Goal: Information Seeking & Learning: Check status

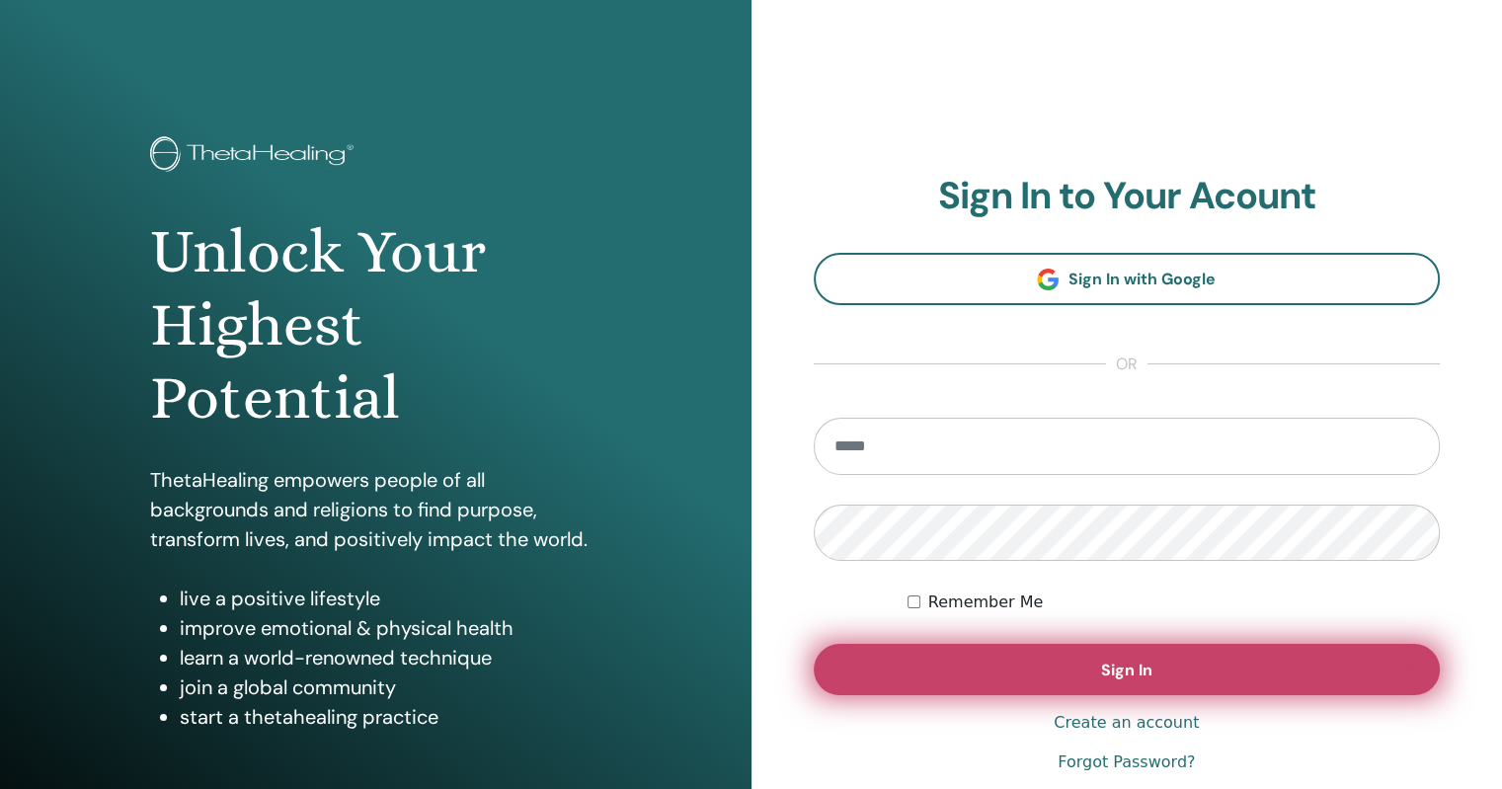
type input "**********"
click at [949, 678] on button "Sign In" at bounding box center [1127, 669] width 627 height 51
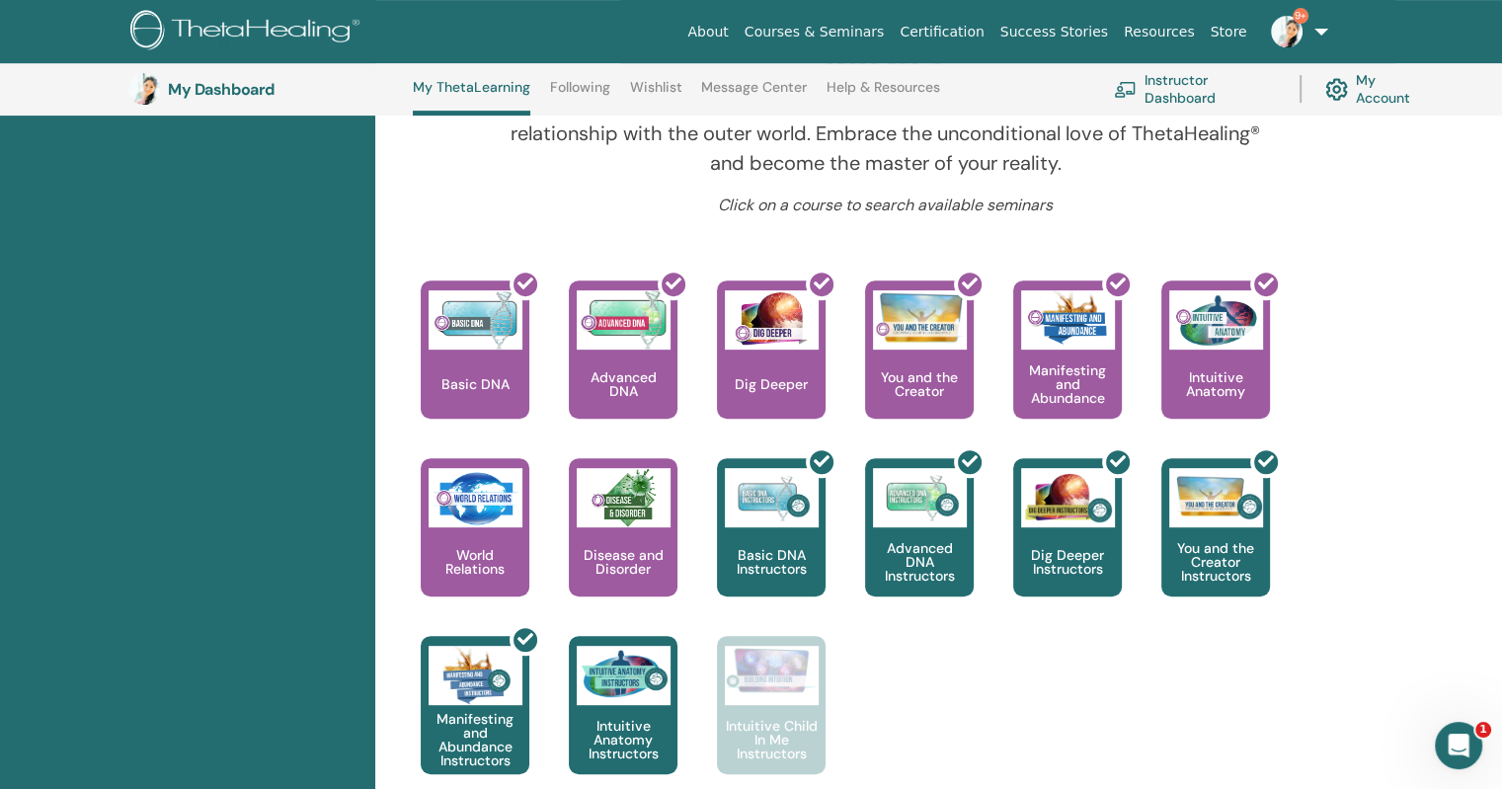
scroll to position [708, 0]
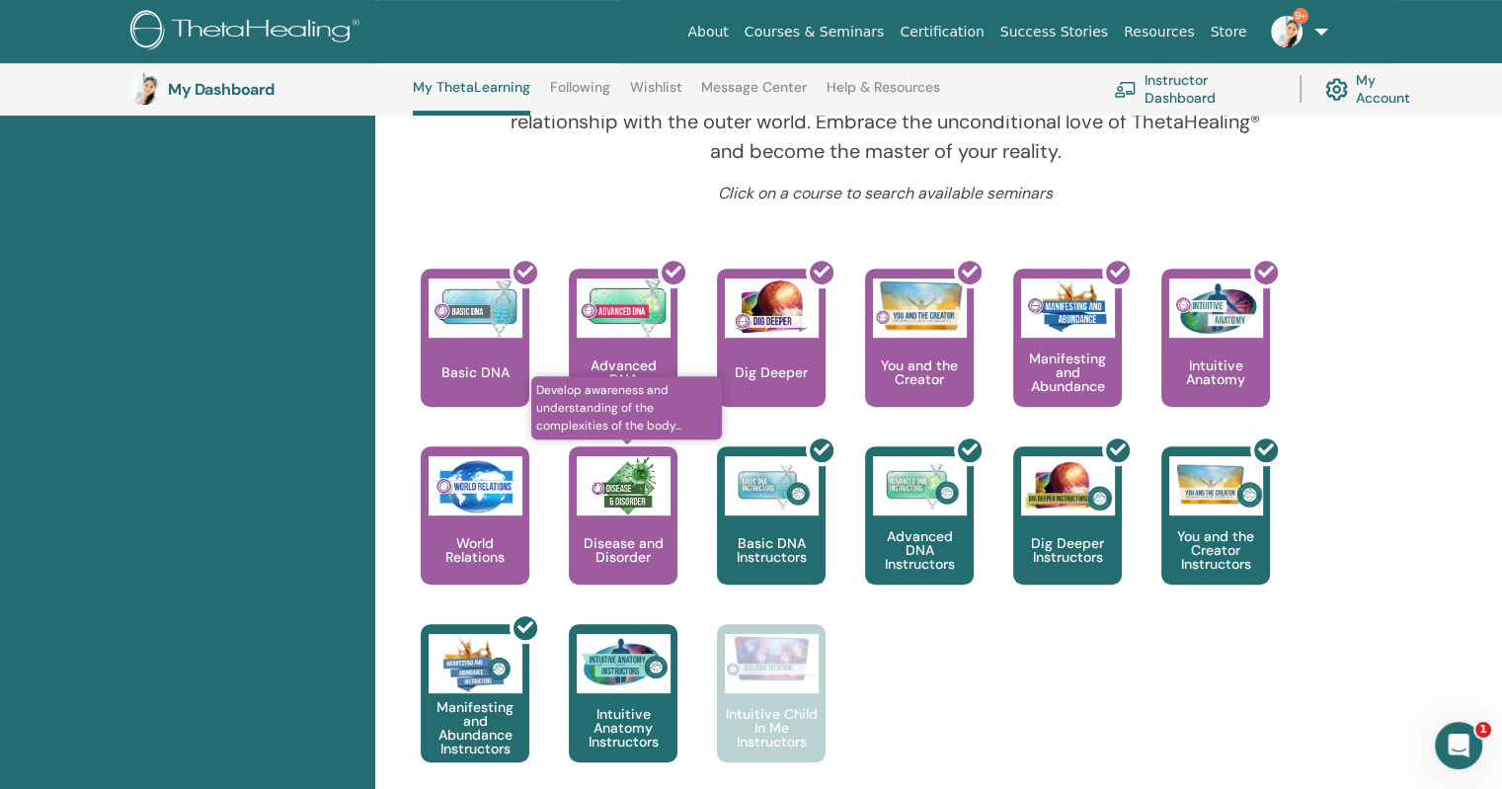
click at [614, 532] on div "Disease and Disorder" at bounding box center [623, 515] width 109 height 138
click at [628, 512] on img at bounding box center [624, 485] width 94 height 59
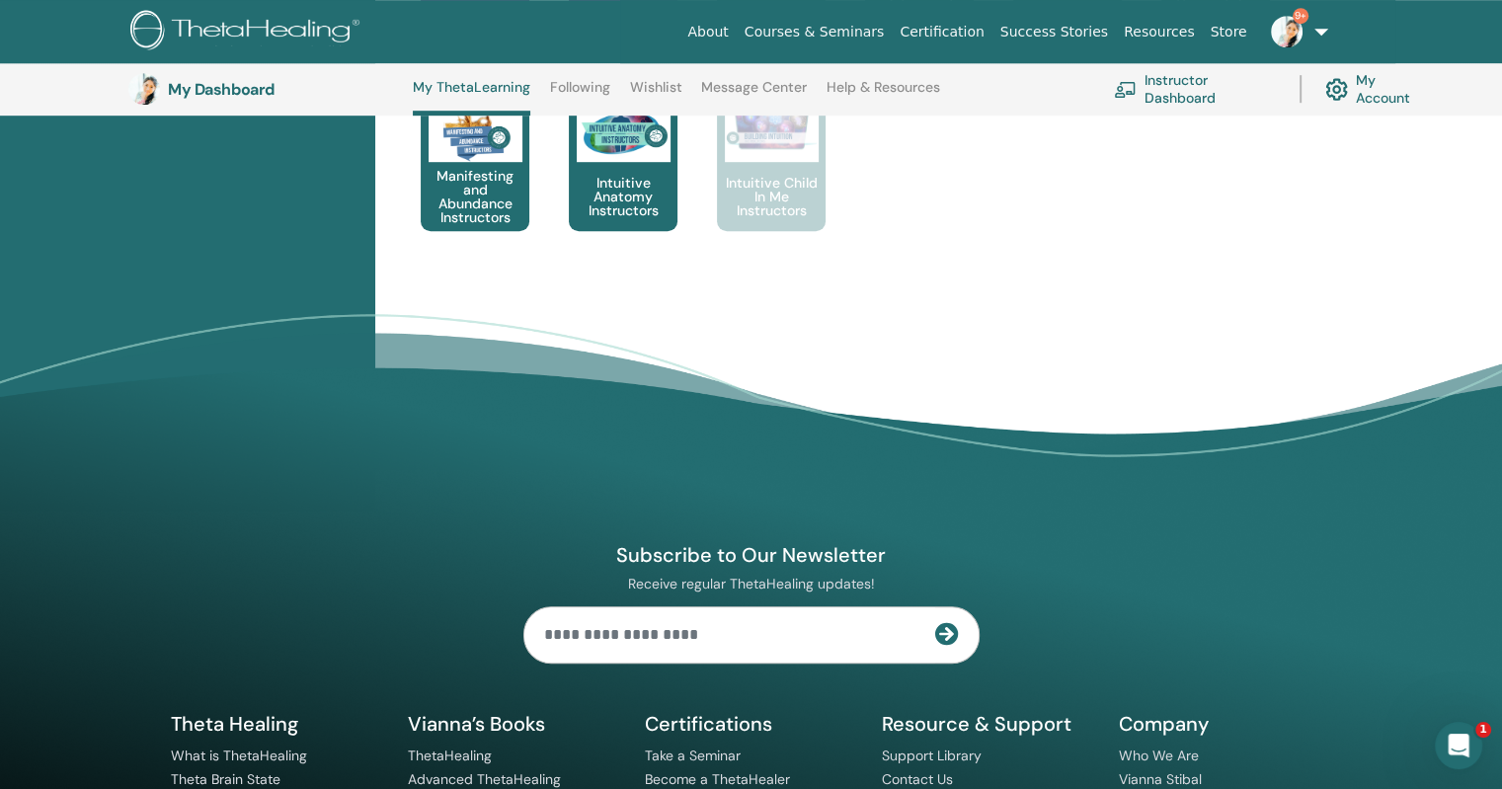
scroll to position [778, 0]
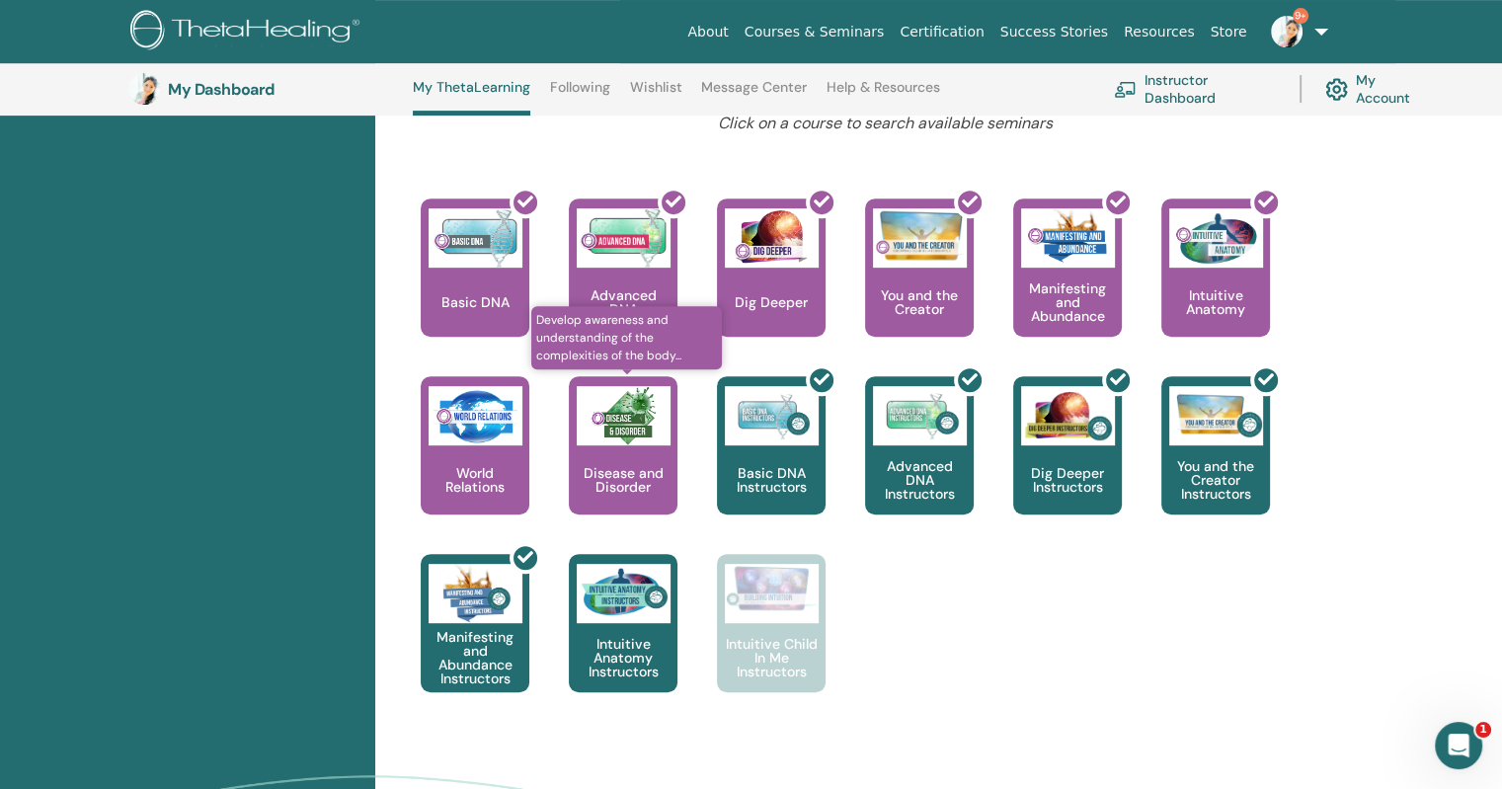
click at [619, 445] on div "Disease and Disorder" at bounding box center [623, 445] width 109 height 138
click at [614, 424] on img at bounding box center [624, 415] width 94 height 59
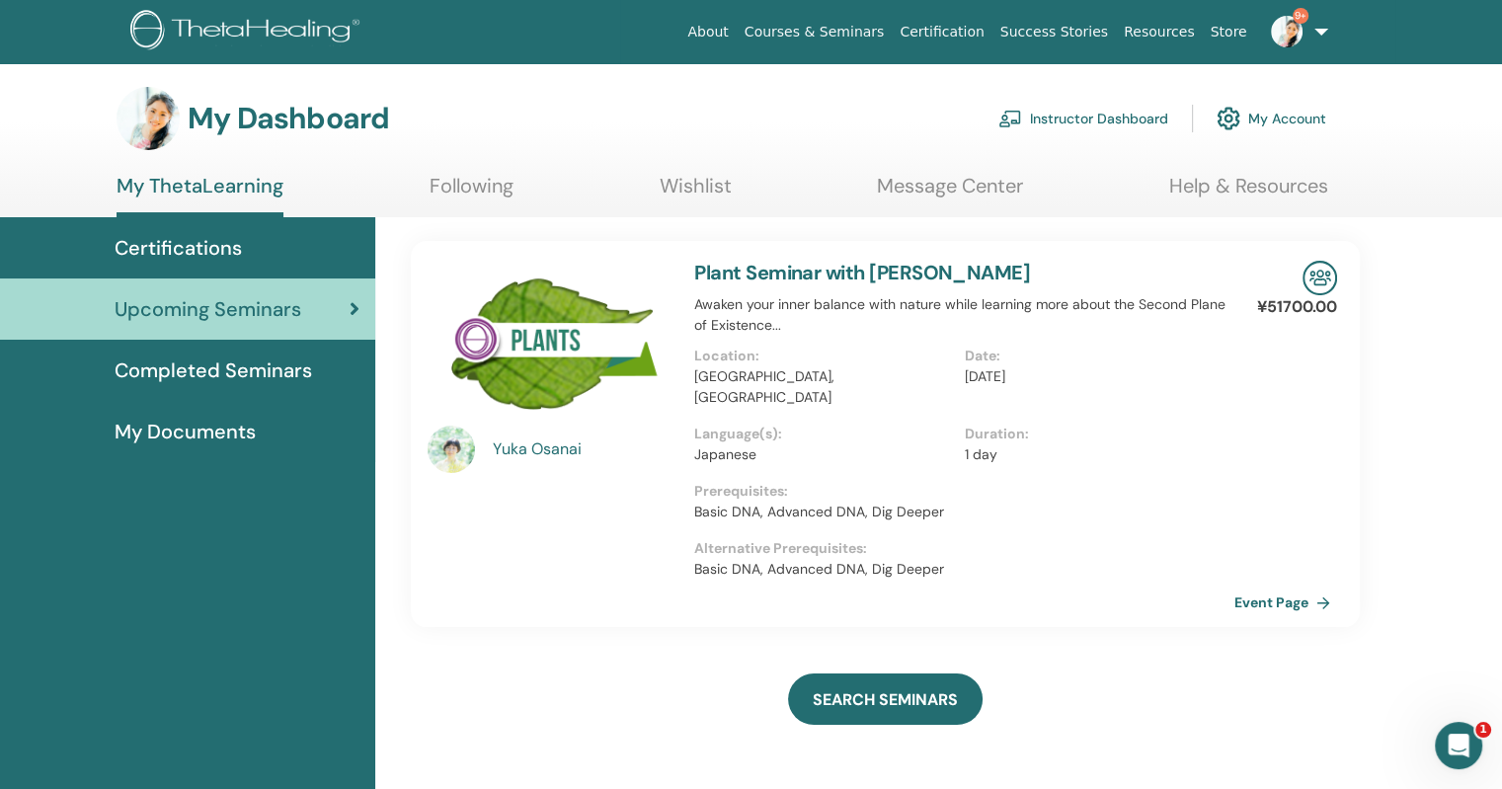
click at [258, 366] on span "Completed Seminars" at bounding box center [214, 371] width 198 height 30
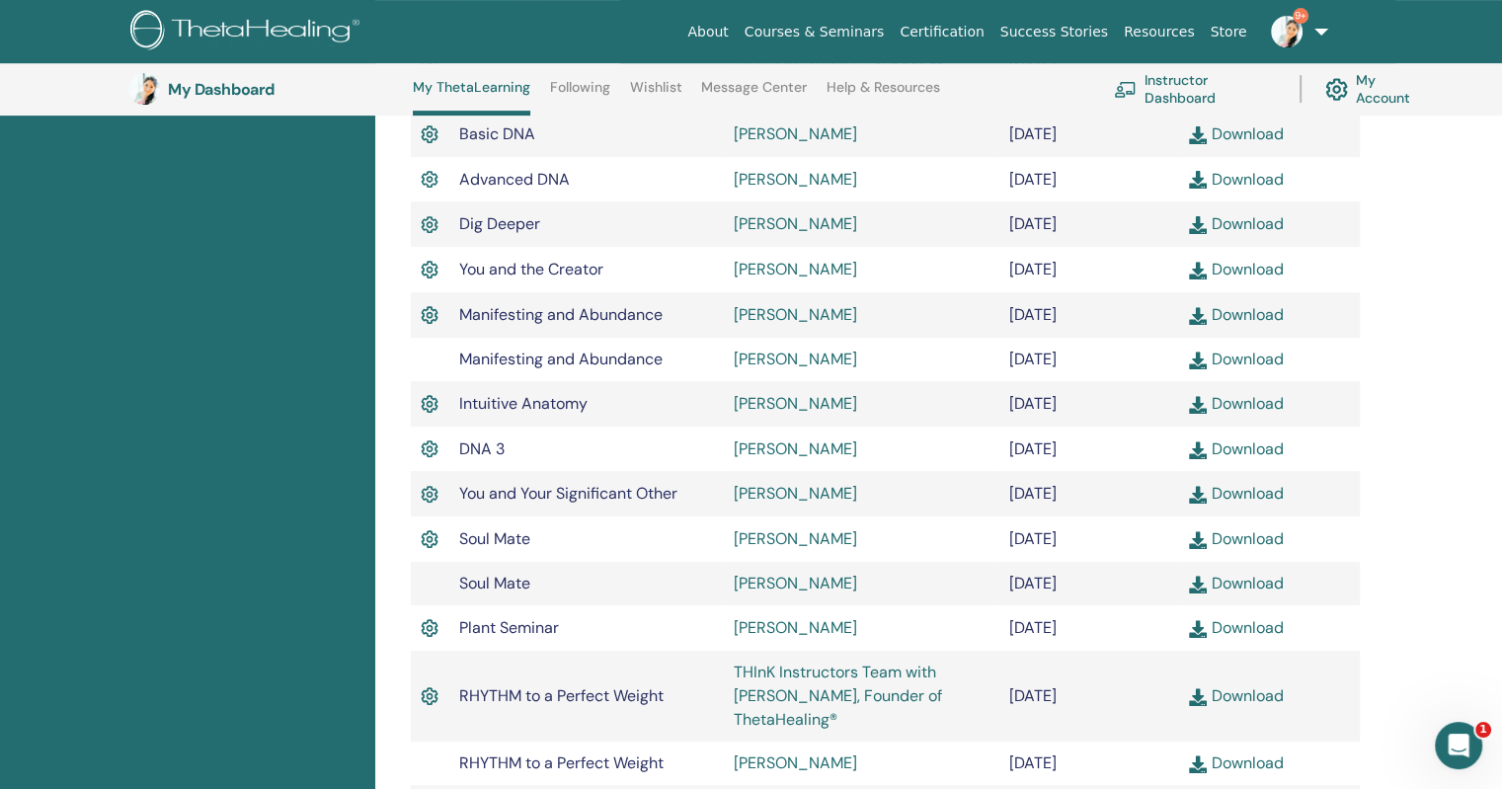
scroll to position [723, 0]
